Goal: Task Accomplishment & Management: Complete application form

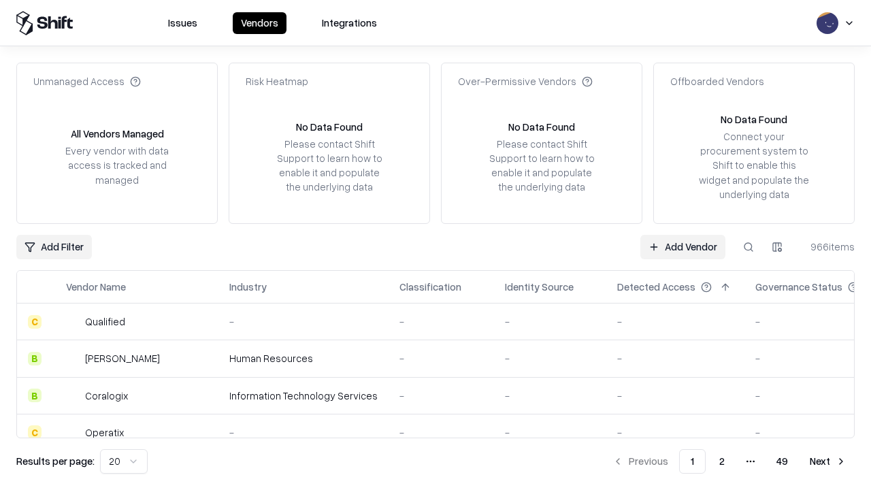
click at [683, 246] on link "Add Vendor" at bounding box center [683, 247] width 85 height 25
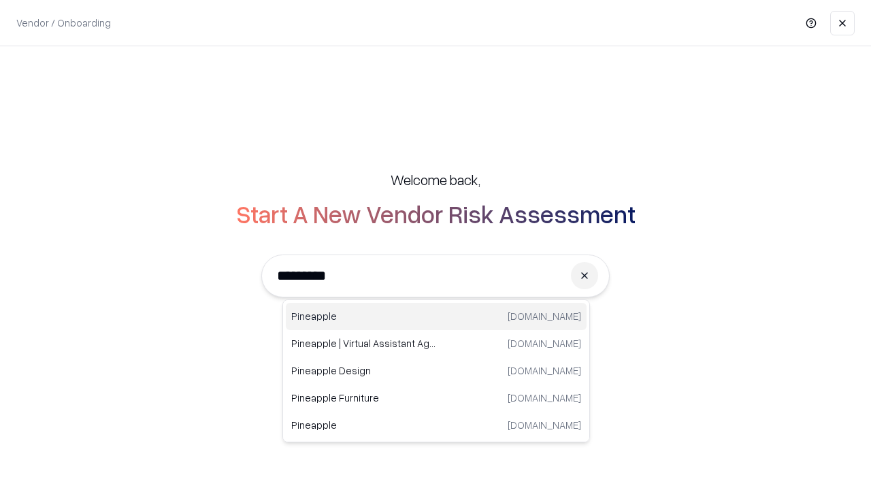
click at [436, 317] on div "Pineapple [DOMAIN_NAME]" at bounding box center [436, 316] width 301 height 27
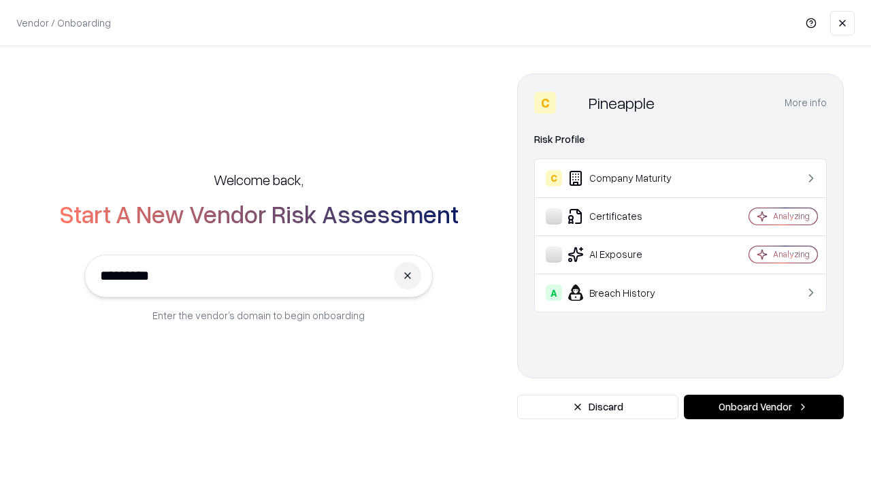
type input "*********"
click at [764, 407] on button "Onboard Vendor" at bounding box center [764, 407] width 160 height 25
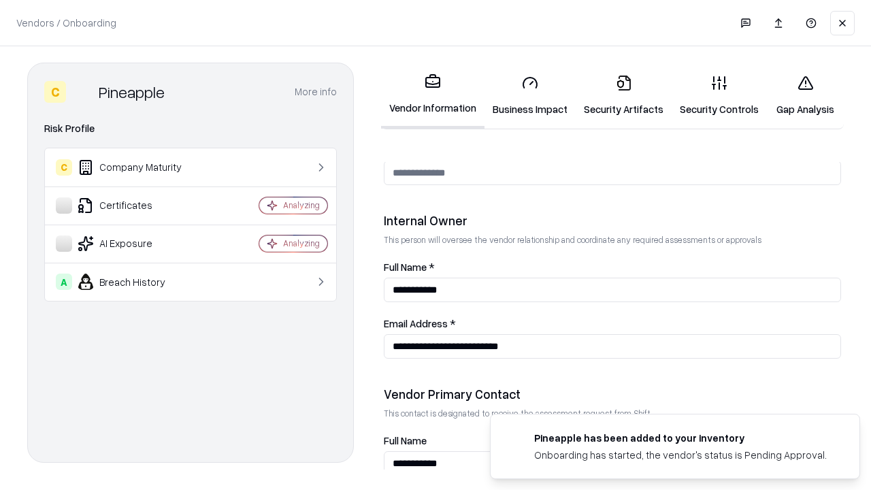
scroll to position [705, 0]
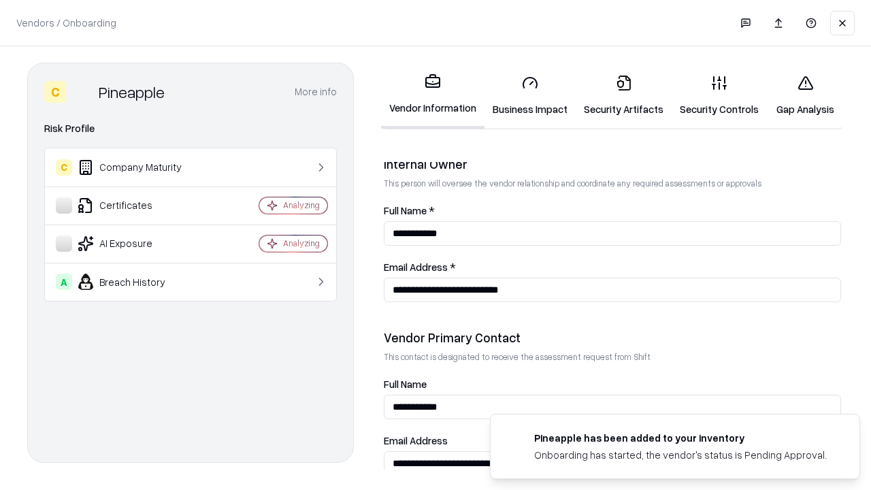
click at [624, 95] on link "Security Artifacts" at bounding box center [624, 95] width 96 height 63
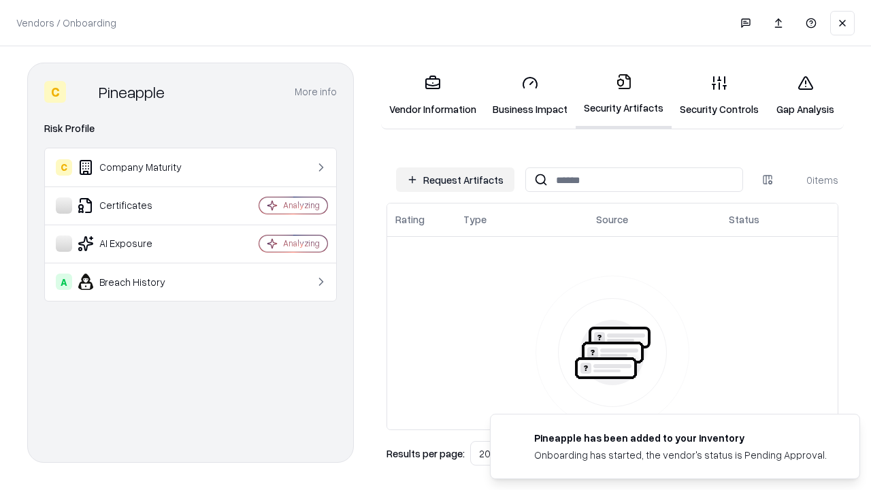
click at [455, 180] on button "Request Artifacts" at bounding box center [455, 179] width 118 height 25
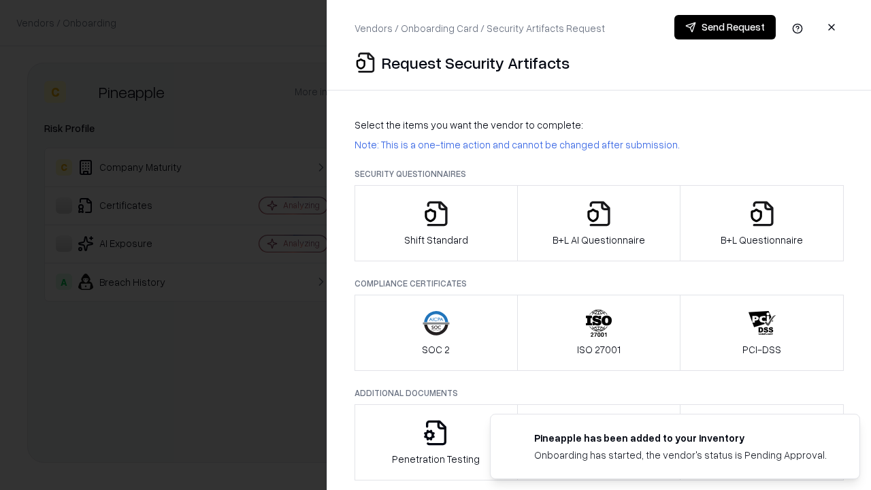
click at [762, 223] on icon "button" at bounding box center [762, 213] width 27 height 27
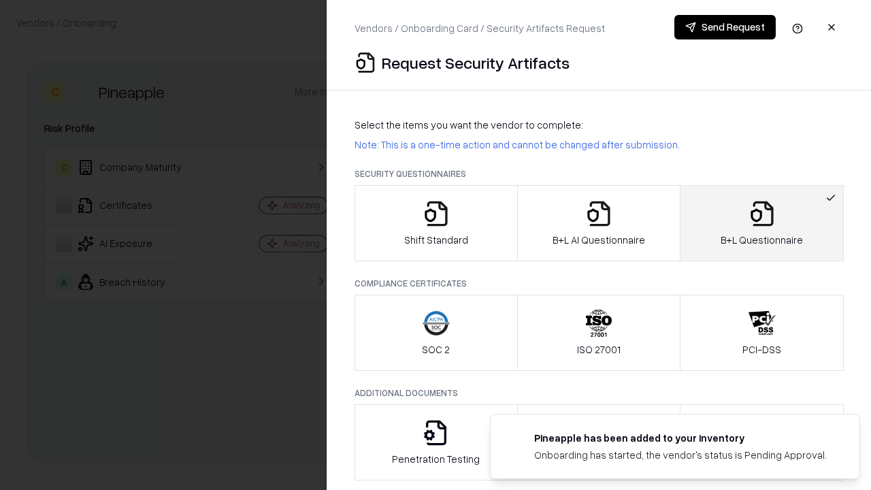
click at [598, 223] on icon "button" at bounding box center [598, 213] width 27 height 27
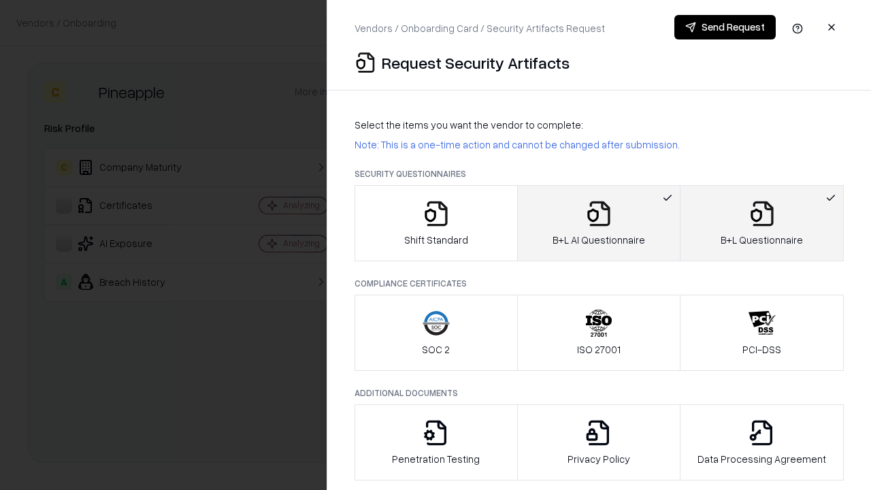
click at [725, 27] on button "Send Request" at bounding box center [725, 27] width 101 height 25
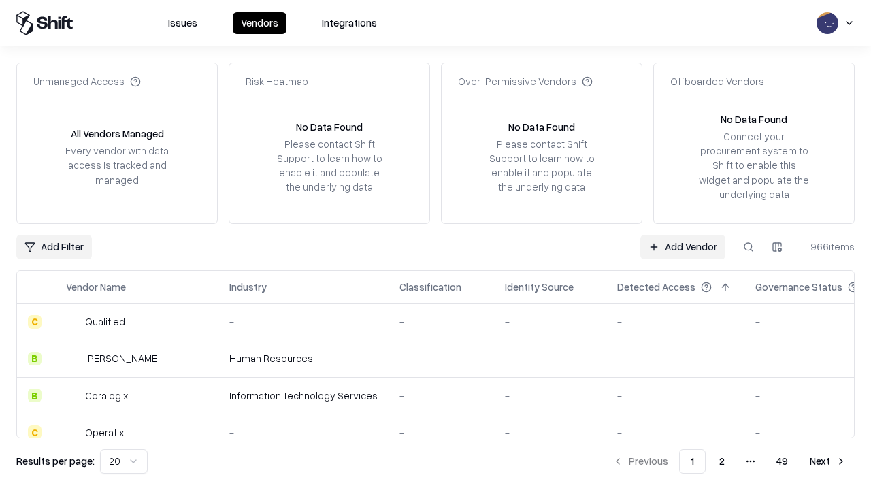
click at [749, 246] on button at bounding box center [749, 247] width 25 height 25
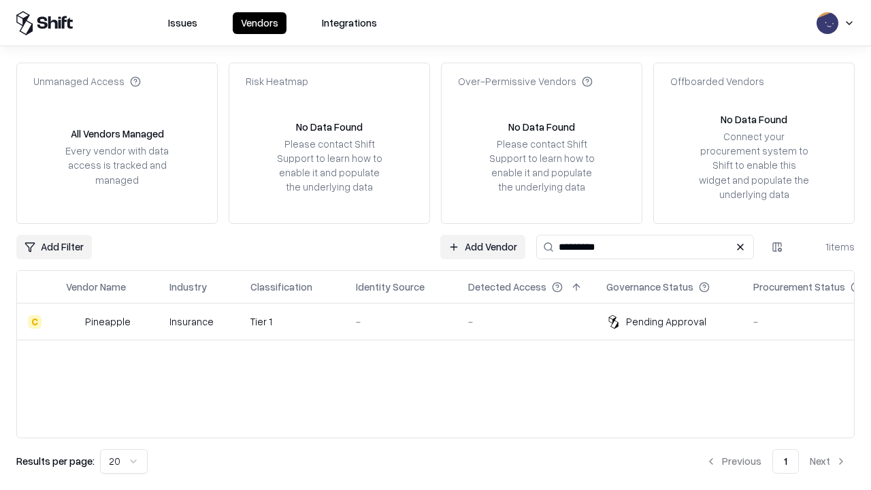
type input "*********"
click at [444, 321] on div "-" at bounding box center [401, 322] width 91 height 14
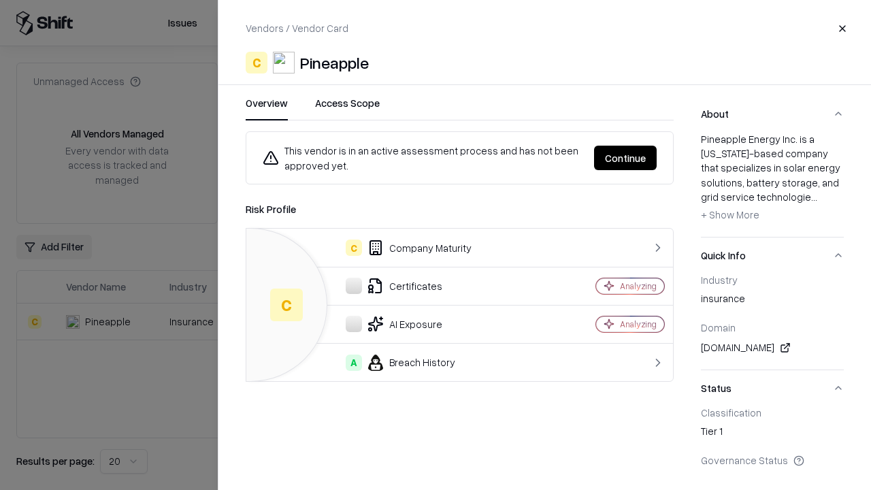
click at [626, 158] on button "Continue" at bounding box center [625, 158] width 63 height 25
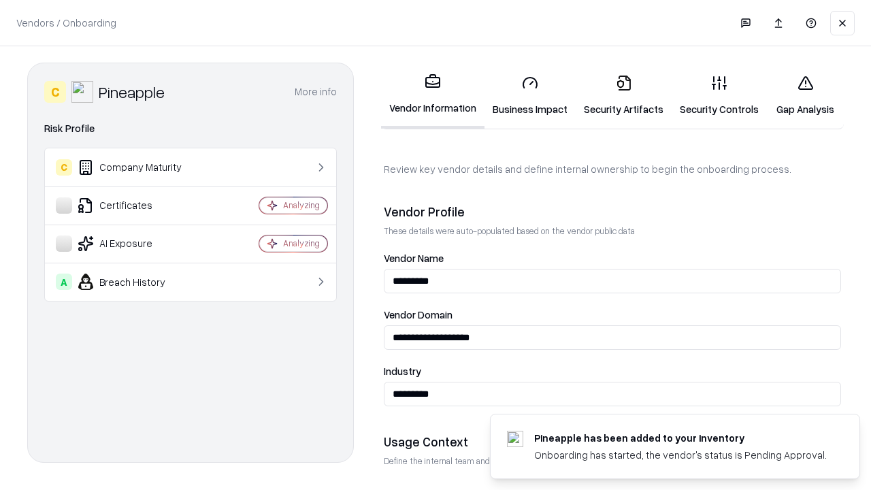
click at [624, 95] on link "Security Artifacts" at bounding box center [624, 95] width 96 height 63
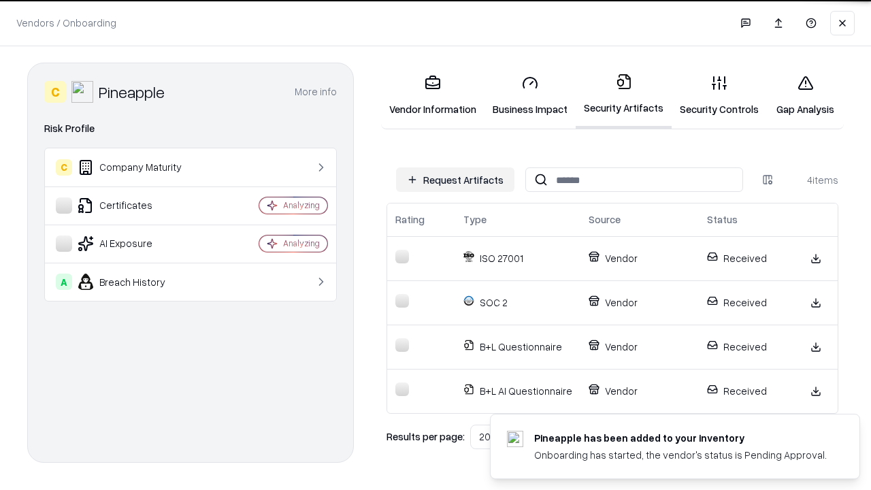
click at [805, 95] on link "Gap Analysis" at bounding box center [805, 95] width 77 height 63
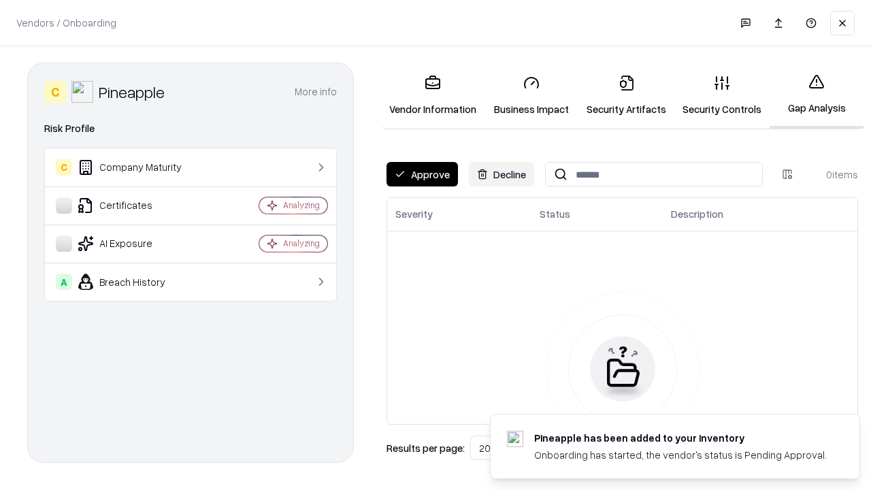
click at [422, 174] on button "Approve" at bounding box center [422, 174] width 71 height 25
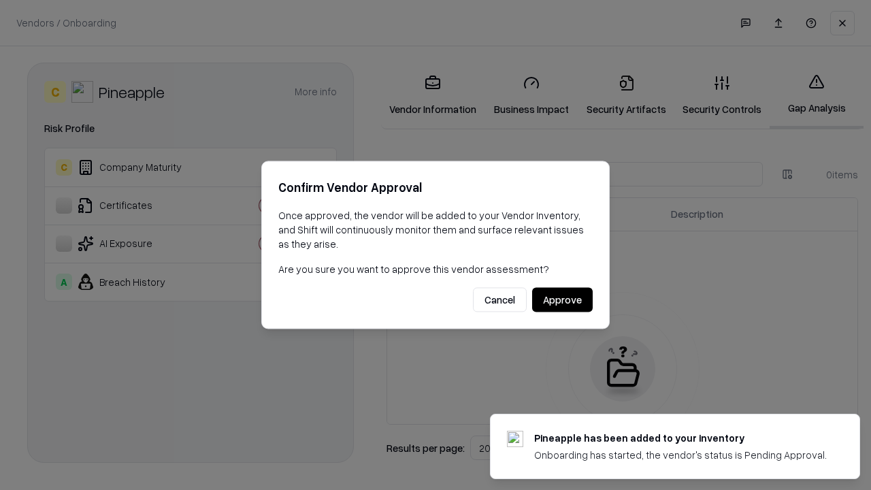
click at [562, 300] on button "Approve" at bounding box center [562, 300] width 61 height 25
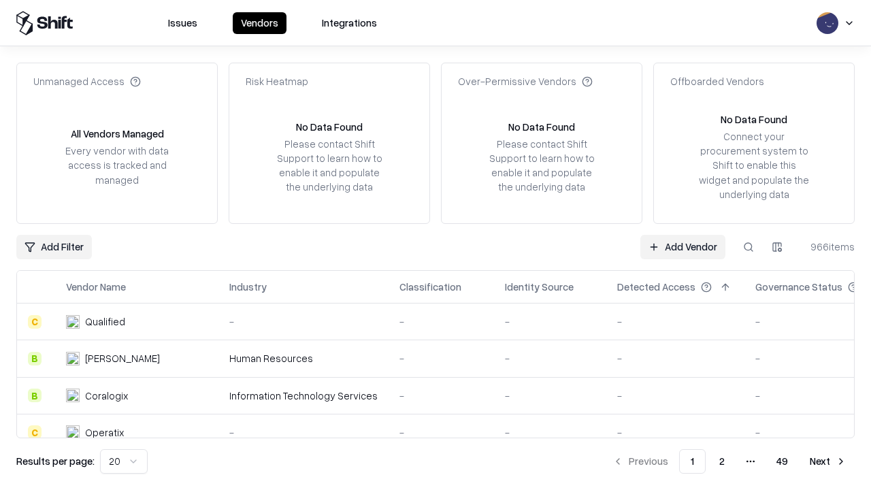
type input "*********"
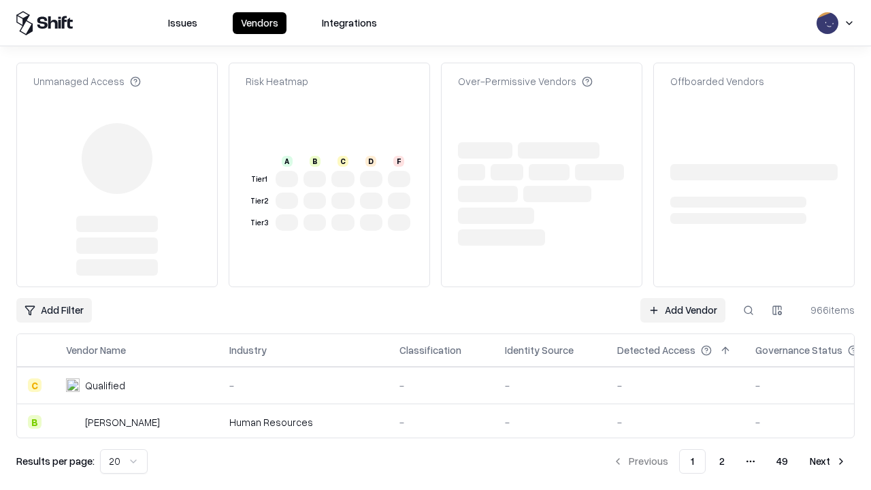
click at [683, 298] on link "Add Vendor" at bounding box center [683, 310] width 85 height 25
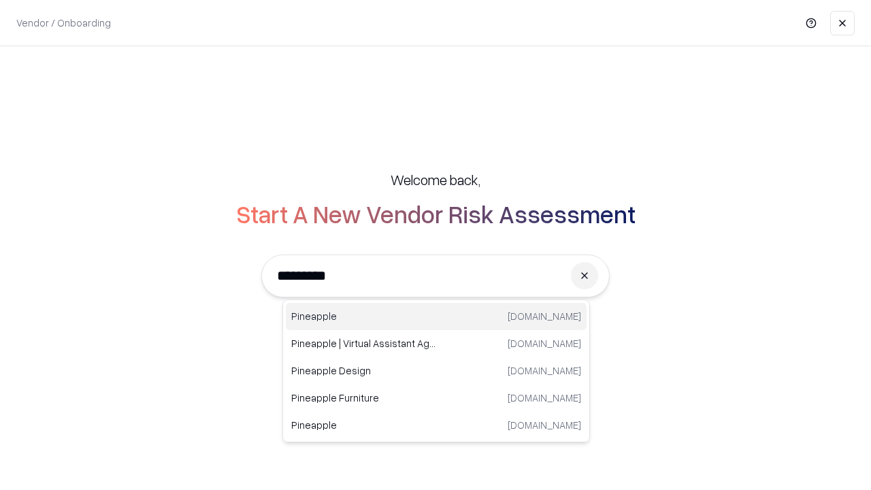
click at [436, 317] on div "Pineapple [DOMAIN_NAME]" at bounding box center [436, 316] width 301 height 27
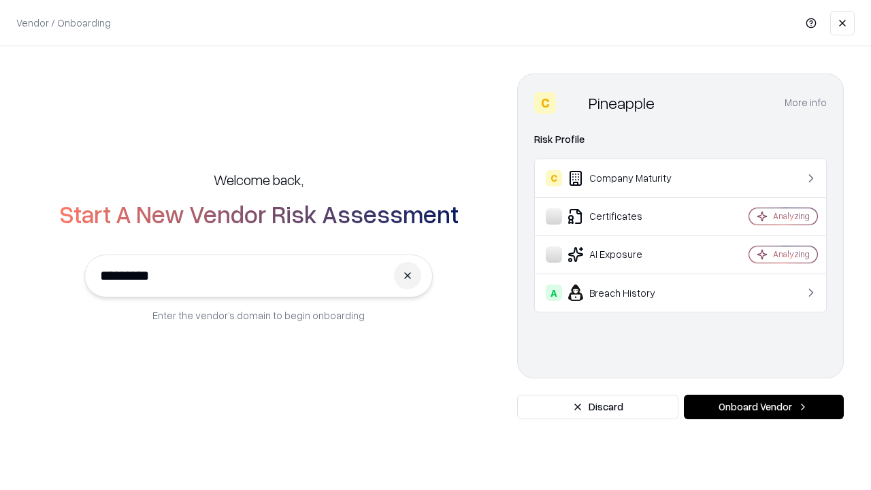
type input "*********"
click at [764, 407] on button "Onboard Vendor" at bounding box center [764, 407] width 160 height 25
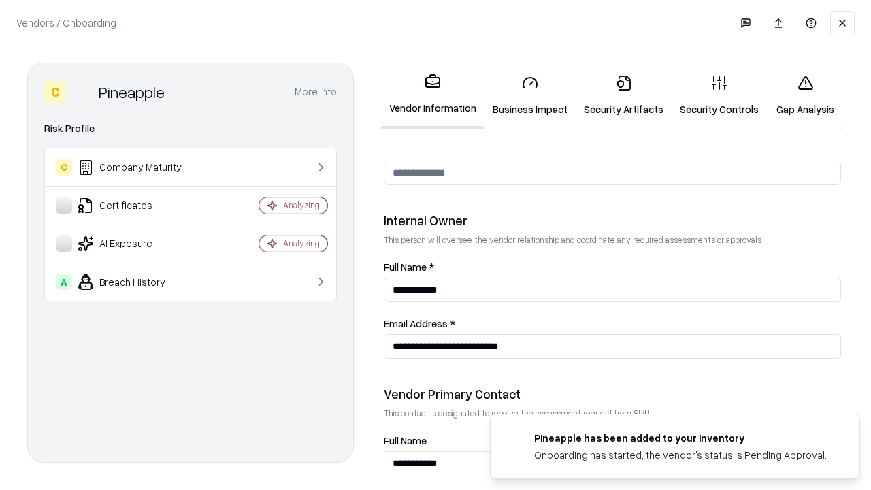
scroll to position [705, 0]
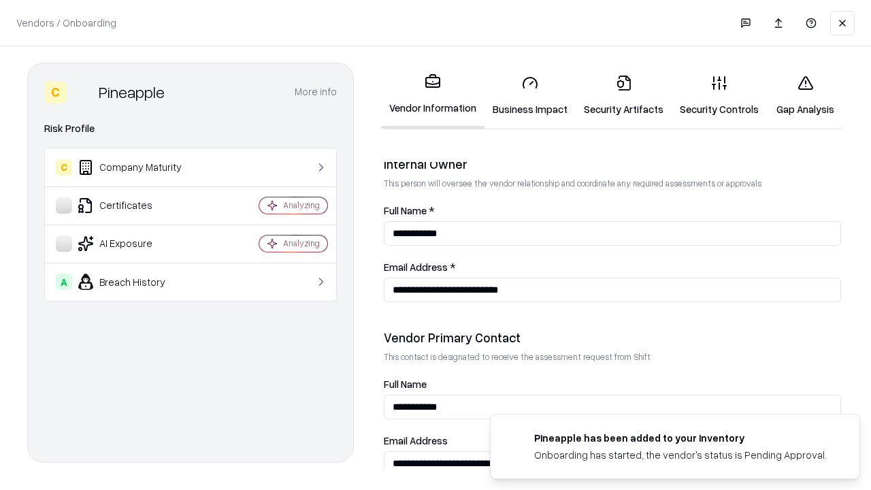
click at [805, 95] on link "Gap Analysis" at bounding box center [805, 95] width 77 height 63
